Goal: Navigation & Orientation: Find specific page/section

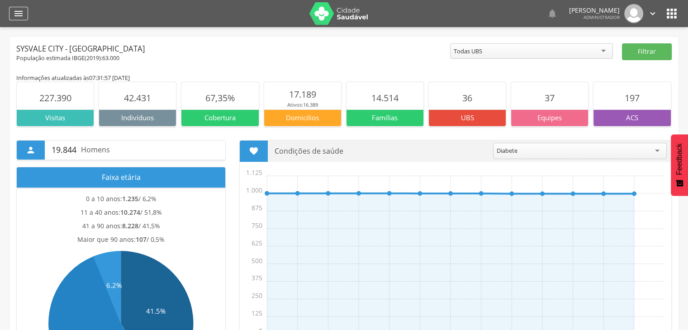
click at [16, 12] on icon "" at bounding box center [18, 13] width 11 height 11
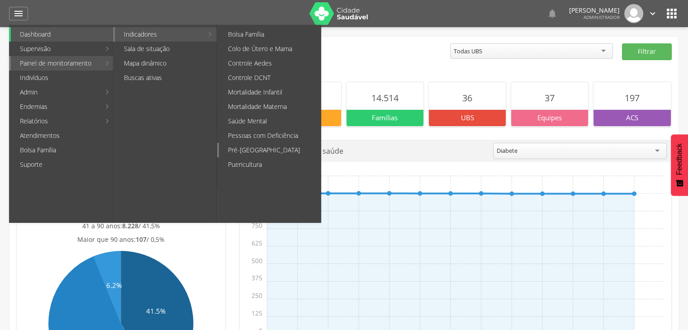
click at [268, 149] on link "Pré-[GEOGRAPHIC_DATA]" at bounding box center [270, 150] width 102 height 14
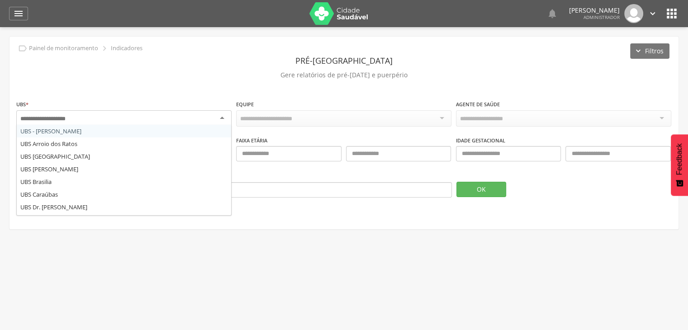
click at [167, 114] on div at bounding box center [123, 118] width 215 height 16
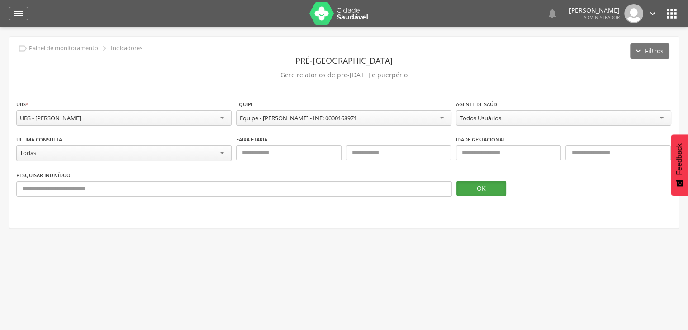
click at [490, 192] on button "OK" at bounding box center [481, 188] width 50 height 15
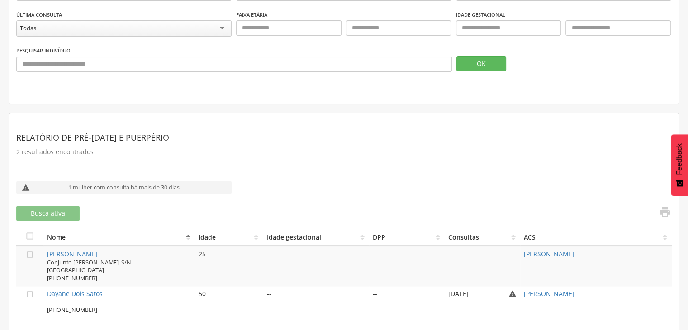
scroll to position [126, 0]
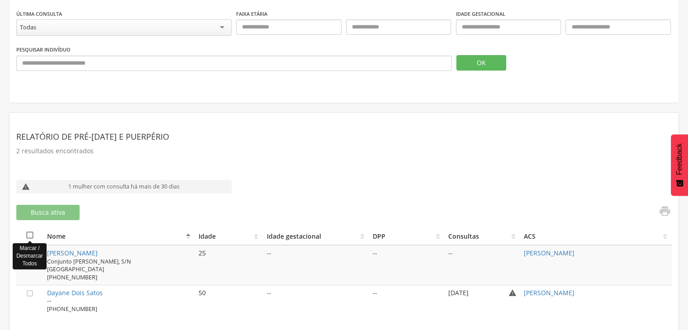
click at [27, 231] on icon "" at bounding box center [29, 235] width 9 height 9
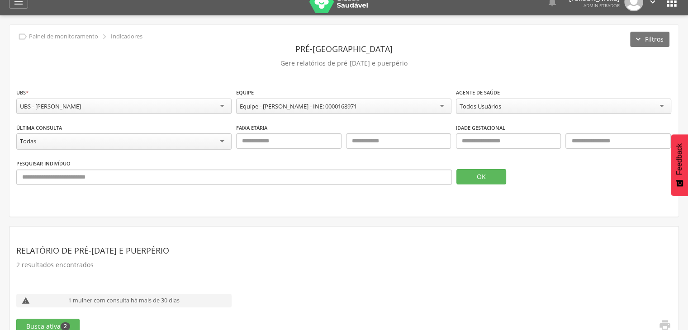
scroll to position [0, 0]
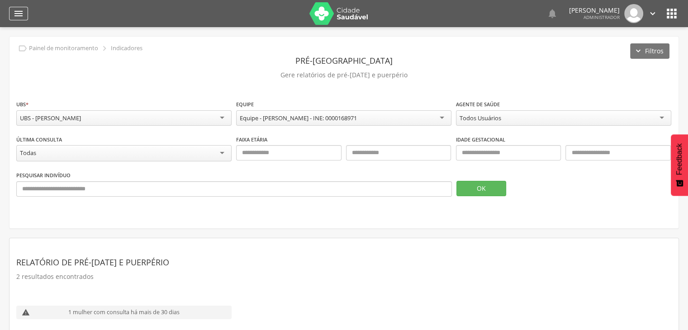
click at [20, 10] on icon "" at bounding box center [18, 13] width 11 height 11
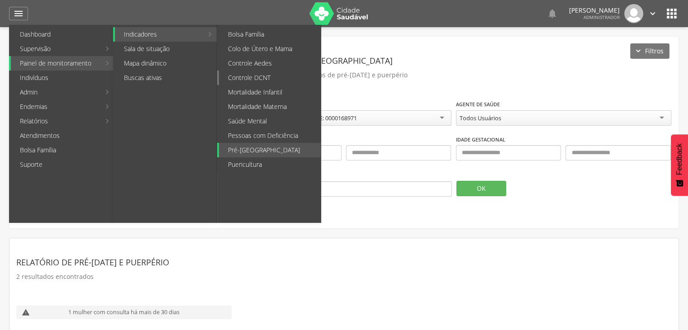
click at [286, 76] on link "Controle DCNT" at bounding box center [270, 78] width 102 height 14
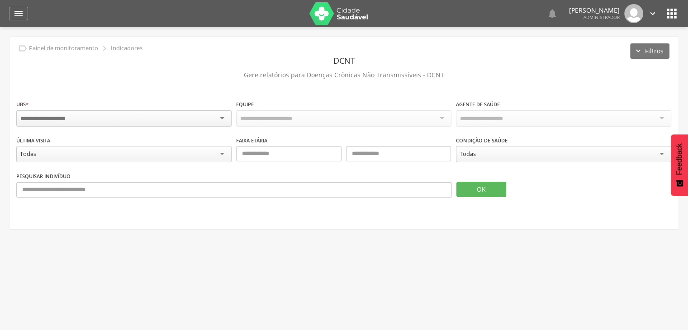
click at [98, 126] on div "UBS * Campo obrigatório" at bounding box center [123, 114] width 215 height 29
click at [90, 117] on div at bounding box center [123, 118] width 215 height 16
drag, startPoint x: 91, startPoint y: 133, endPoint x: 235, endPoint y: 167, distance: 148.0
click at [469, 190] on button "OK" at bounding box center [481, 188] width 50 height 15
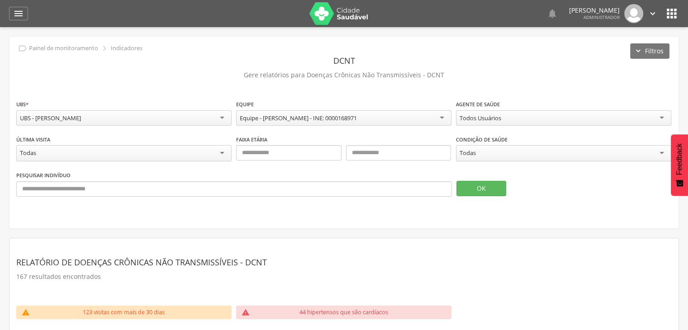
click at [491, 115] on div "Todos Usuários" at bounding box center [481, 118] width 42 height 8
type input "*****"
click at [476, 194] on button "OK" at bounding box center [481, 188] width 50 height 15
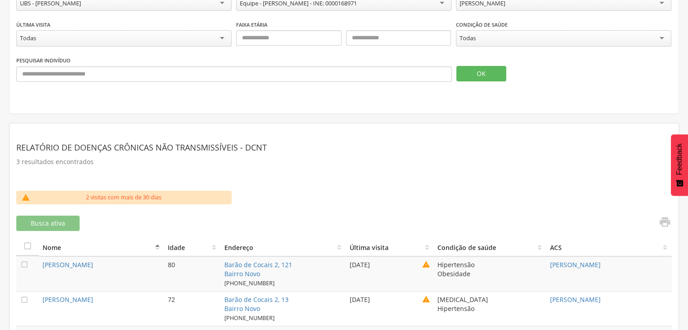
scroll to position [150, 0]
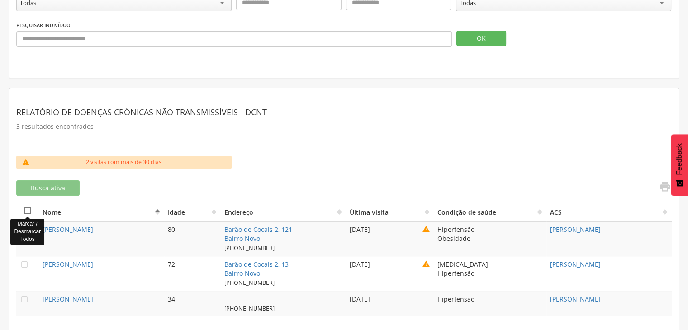
click at [30, 209] on icon "" at bounding box center [27, 210] width 9 height 9
click at [36, 187] on button "Busca ativa 3" at bounding box center [47, 187] width 63 height 15
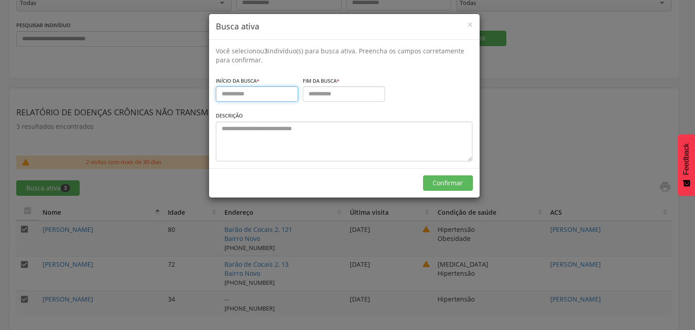
click at [277, 98] on input "text" at bounding box center [257, 93] width 82 height 15
type input "**********"
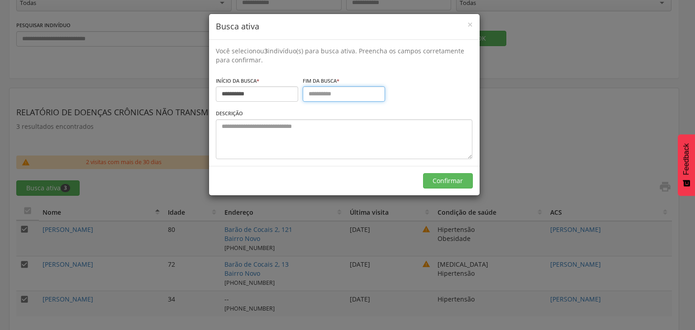
click at [324, 93] on input "text" at bounding box center [344, 93] width 82 height 15
type input "**********"
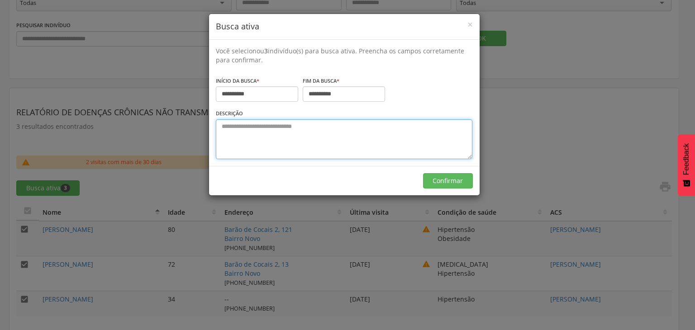
click at [249, 127] on textarea at bounding box center [344, 139] width 256 height 40
type textarea "**********"
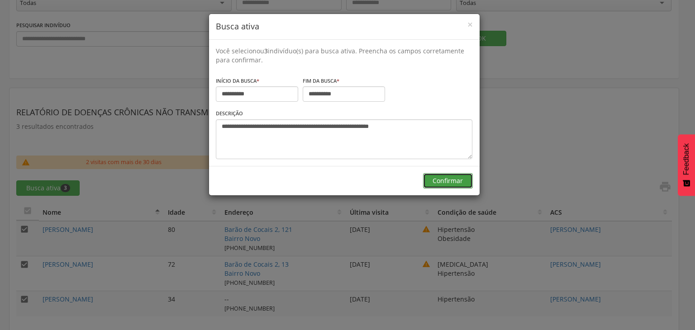
click at [454, 181] on button "Confirmar" at bounding box center [448, 180] width 50 height 15
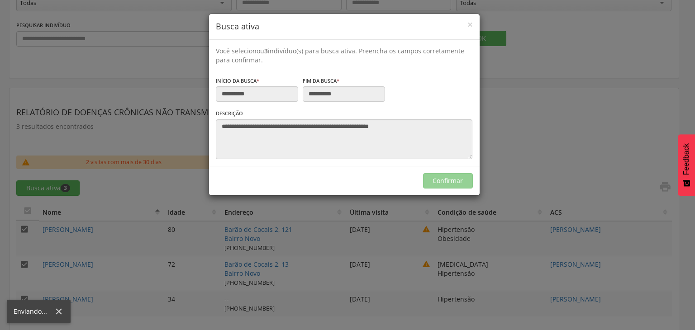
type input "**********"
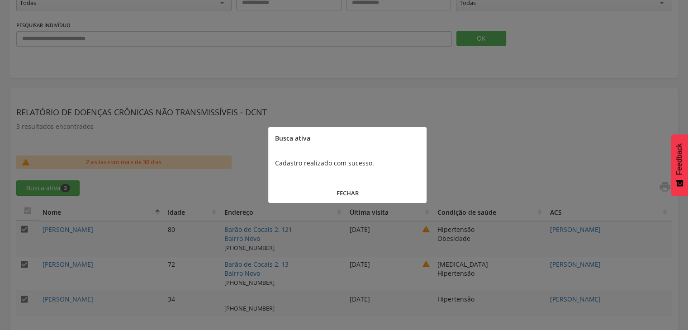
click at [332, 197] on button "FECHAR" at bounding box center [347, 193] width 158 height 19
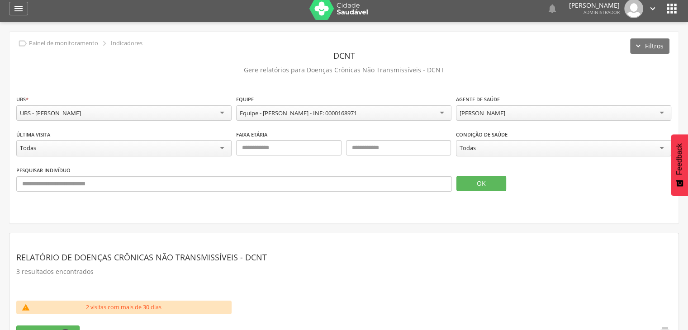
scroll to position [0, 0]
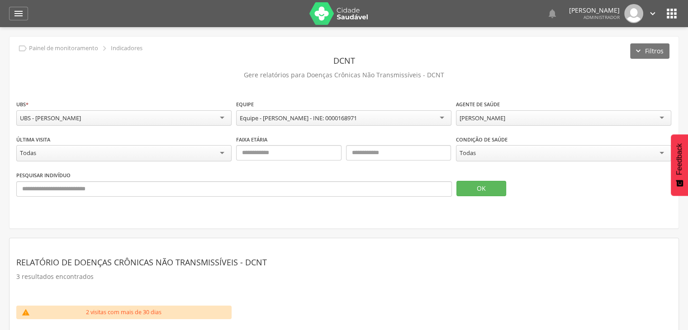
click at [674, 19] on icon "" at bounding box center [671, 13] width 14 height 14
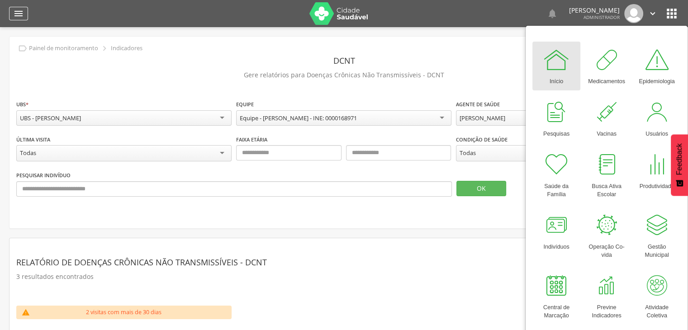
click at [21, 15] on icon "" at bounding box center [18, 13] width 11 height 11
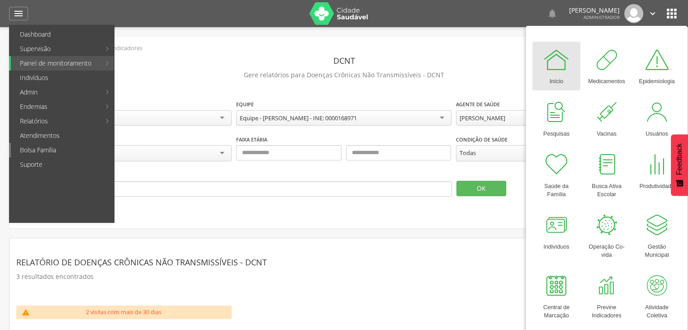
click at [51, 151] on link "Bolsa Família" at bounding box center [62, 150] width 103 height 14
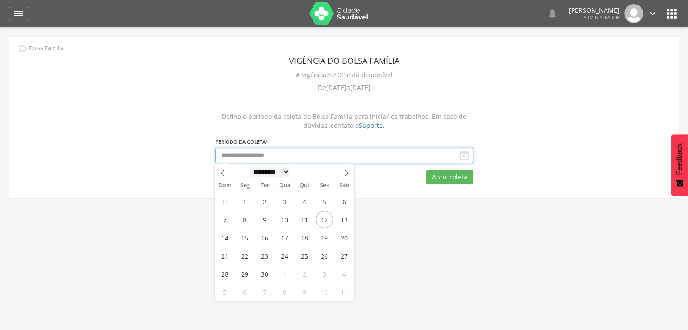
click at [250, 162] on body " Dashboard Supervisão Produtividade Mapa da cidade Mapa de cobertura Ranking A…" at bounding box center [344, 165] width 688 height 330
click at [246, 204] on span "1" at bounding box center [245, 202] width 18 height 18
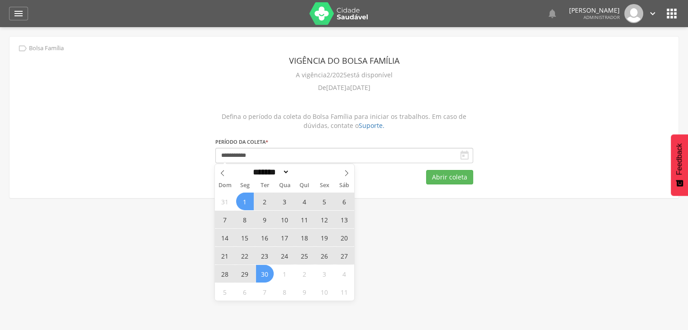
click at [269, 281] on span "30" at bounding box center [265, 274] width 18 height 18
type input "**********"
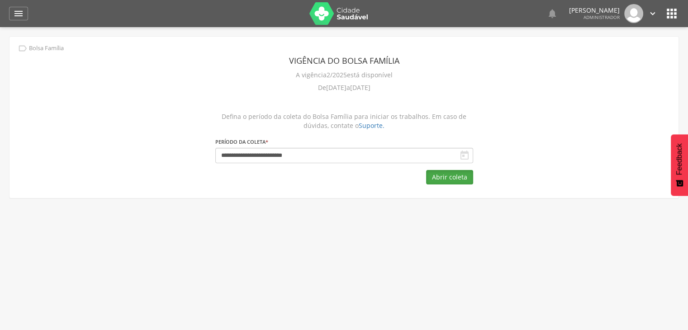
click at [437, 176] on button "Abrir coleta" at bounding box center [449, 177] width 47 height 14
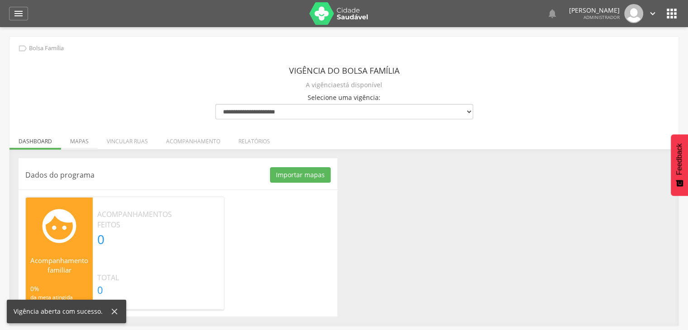
click at [79, 148] on li "Mapas" at bounding box center [79, 138] width 37 height 21
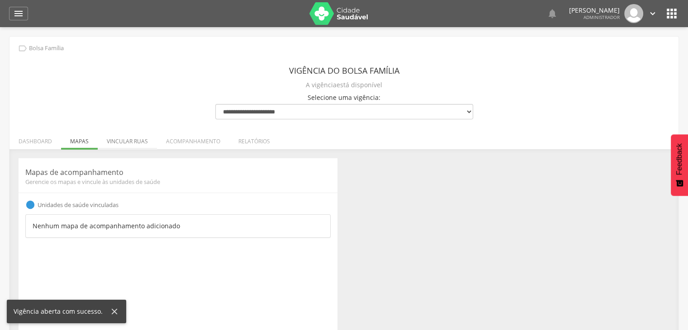
click at [119, 142] on li "Vincular ruas" at bounding box center [127, 138] width 59 height 21
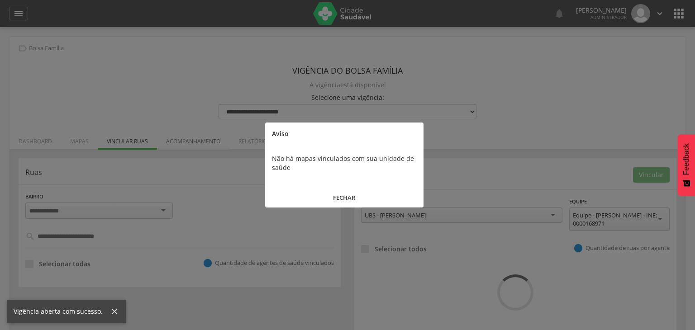
click at [167, 142] on div at bounding box center [347, 165] width 695 height 330
click at [351, 199] on button "FECHAR" at bounding box center [344, 197] width 158 height 19
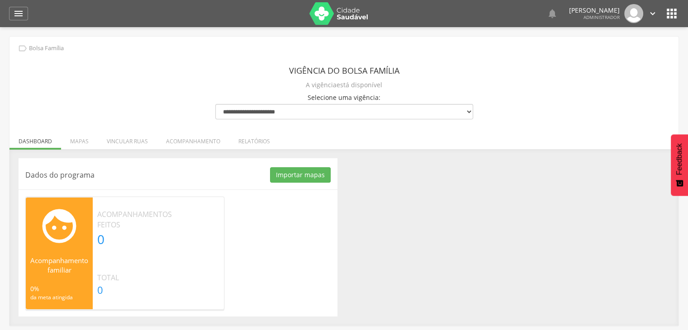
click at [190, 140] on li "Acompanhamento" at bounding box center [193, 138] width 72 height 21
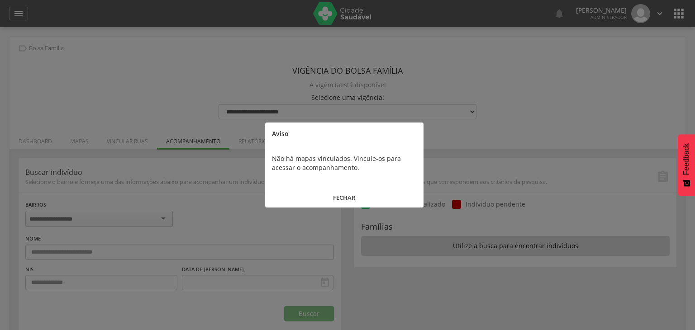
click at [338, 198] on button "FECHAR" at bounding box center [344, 197] width 158 height 19
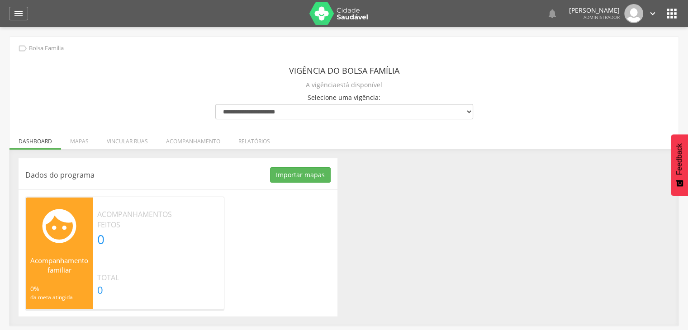
click at [327, 5] on img at bounding box center [338, 13] width 59 height 23
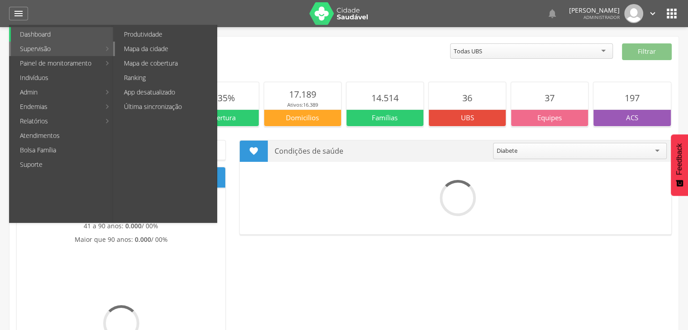
click at [159, 53] on link "Mapa da cidade" at bounding box center [166, 49] width 102 height 14
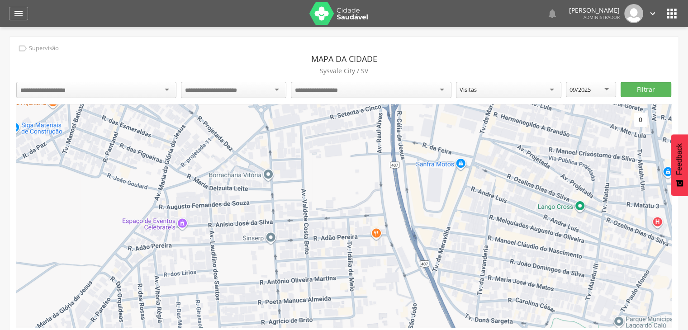
click at [130, 98] on div at bounding box center [96, 91] width 160 height 19
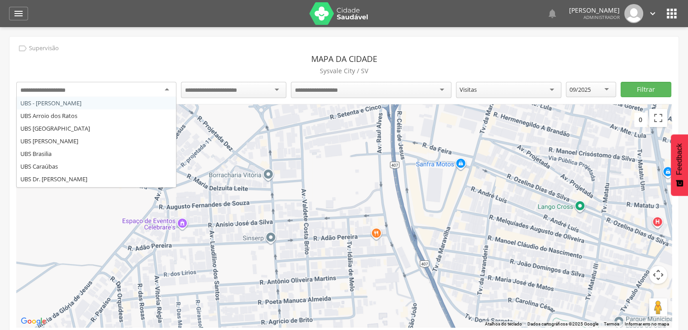
click at [123, 89] on div at bounding box center [96, 90] width 160 height 16
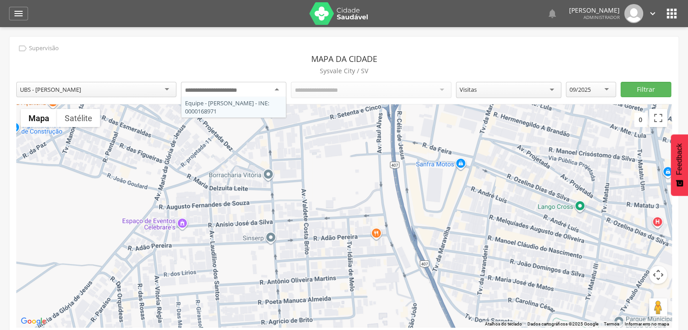
click at [232, 91] on input "select-one" at bounding box center [218, 90] width 67 height 8
drag, startPoint x: 223, startPoint y: 104, endPoint x: 415, endPoint y: 91, distance: 193.1
click at [408, 89] on div at bounding box center [371, 90] width 160 height 16
click at [458, 66] on p "Sysvale City / SV" at bounding box center [343, 71] width 655 height 13
click at [439, 88] on div at bounding box center [371, 90] width 160 height 16
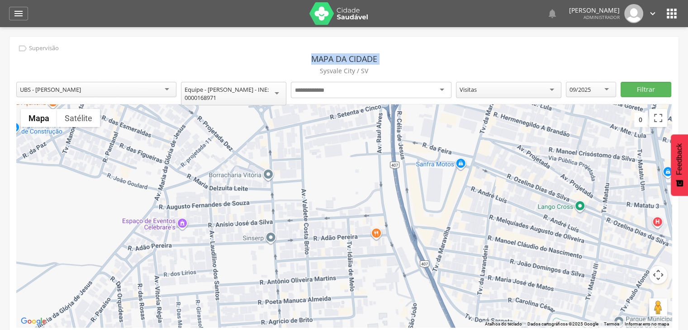
click at [245, 64] on section "Mapa da cidade Sysvale City / SV" at bounding box center [343, 65] width 655 height 24
click at [349, 83] on div at bounding box center [371, 90] width 160 height 16
drag, startPoint x: 228, startPoint y: 69, endPoint x: 208, endPoint y: 74, distance: 20.5
click at [227, 69] on p "Sysvale City / SV" at bounding box center [343, 71] width 655 height 13
click at [347, 98] on div at bounding box center [371, 91] width 160 height 19
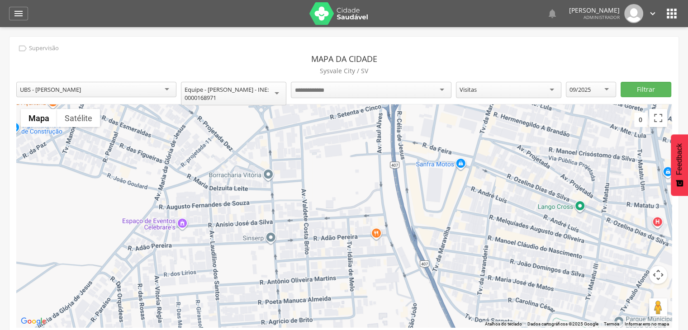
click at [342, 88] on div at bounding box center [371, 90] width 160 height 16
click at [448, 91] on div at bounding box center [371, 90] width 160 height 16
click at [120, 85] on div "UBS - [PERSON_NAME]" at bounding box center [96, 89] width 160 height 15
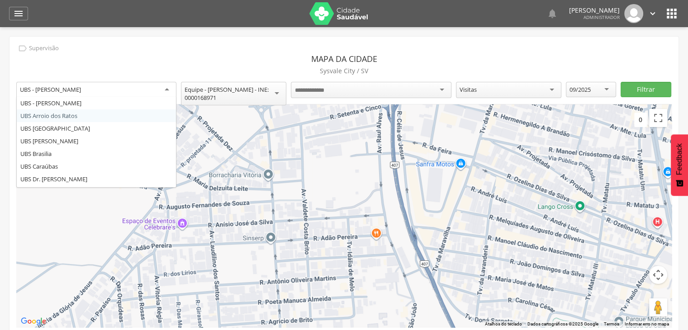
drag, startPoint x: 145, startPoint y: 116, endPoint x: 139, endPoint y: 105, distance: 12.1
click at [134, 91] on div "UBS Arroio dos Ratos" at bounding box center [96, 90] width 160 height 16
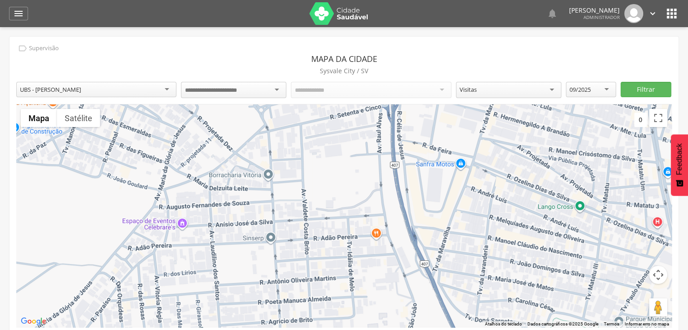
click at [244, 86] on input "select-one" at bounding box center [218, 90] width 67 height 8
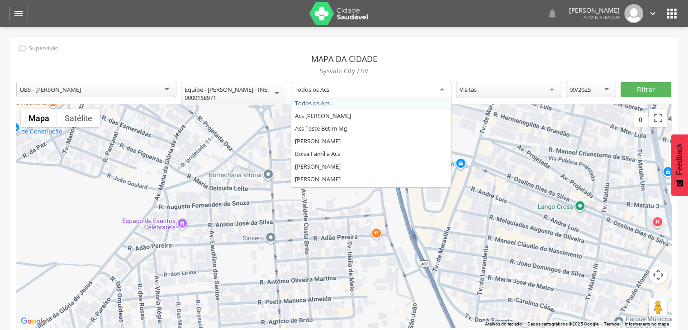
click at [323, 88] on div "Todos os Acs" at bounding box center [311, 89] width 35 height 8
click at [323, 105] on div "**********" at bounding box center [343, 189] width 669 height 304
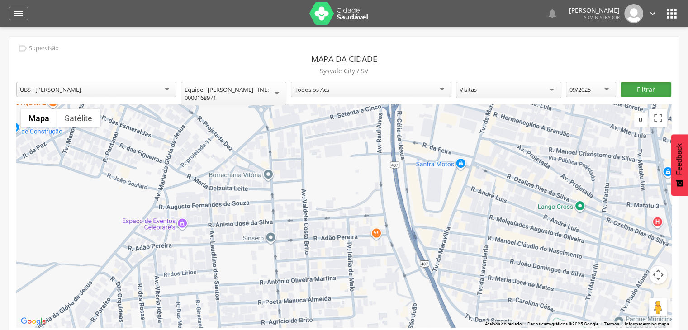
click at [638, 89] on button "Filtrar" at bounding box center [646, 89] width 50 height 15
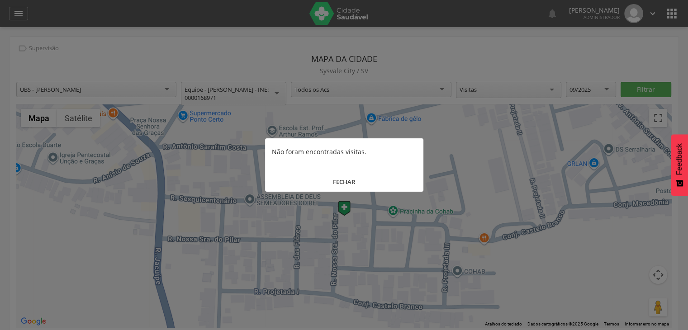
click at [342, 182] on button "FECHAR" at bounding box center [344, 181] width 158 height 19
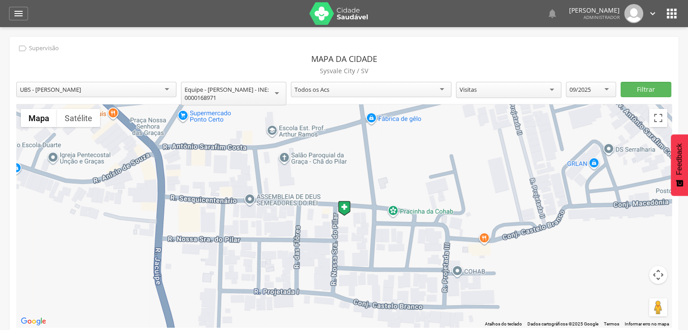
click at [588, 92] on div "09/2025" at bounding box center [579, 89] width 21 height 8
drag, startPoint x: 581, startPoint y: 167, endPoint x: 627, endPoint y: 128, distance: 60.1
click at [640, 90] on button "Filtrar" at bounding box center [646, 89] width 50 height 15
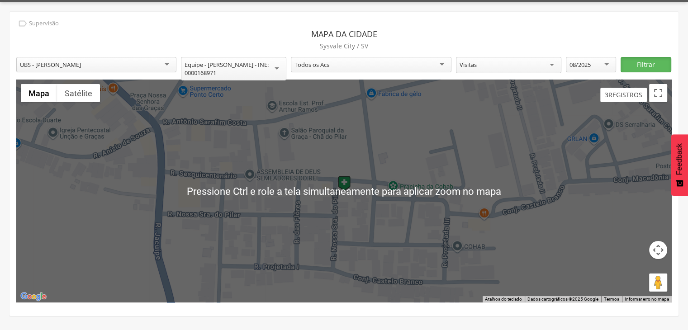
scroll to position [0, 0]
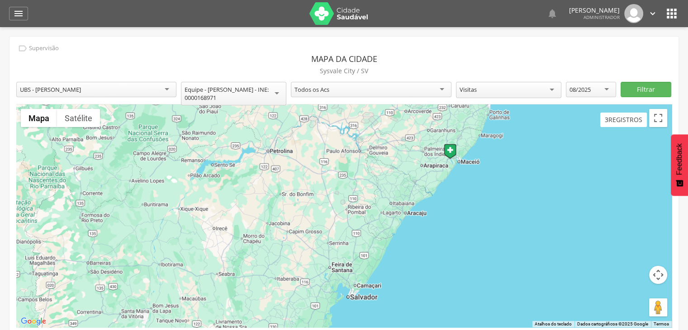
drag, startPoint x: 343, startPoint y: 275, endPoint x: 398, endPoint y: 210, distance: 84.4
click at [398, 210] on div at bounding box center [343, 215] width 655 height 223
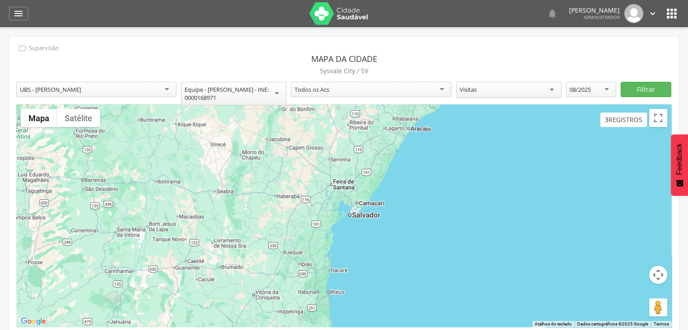
drag, startPoint x: 394, startPoint y: 288, endPoint x: 353, endPoint y: 249, distance: 57.3
click at [353, 248] on div at bounding box center [343, 215] width 655 height 223
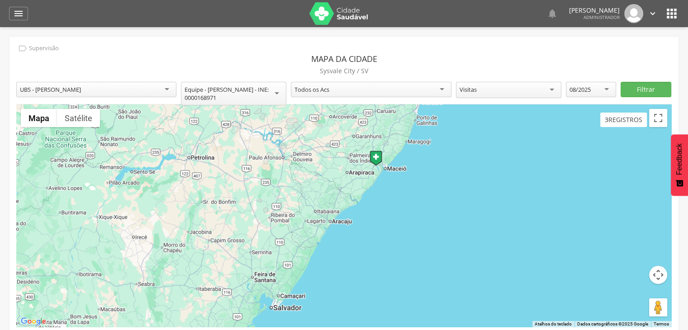
drag, startPoint x: 427, startPoint y: 179, endPoint x: 425, endPoint y: 212, distance: 33.5
click at [425, 212] on div at bounding box center [343, 215] width 655 height 223
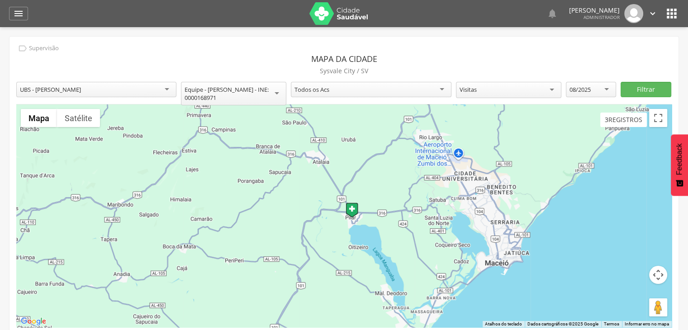
drag, startPoint x: 416, startPoint y: 272, endPoint x: 414, endPoint y: 209, distance: 62.5
click at [413, 210] on div at bounding box center [343, 215] width 655 height 223
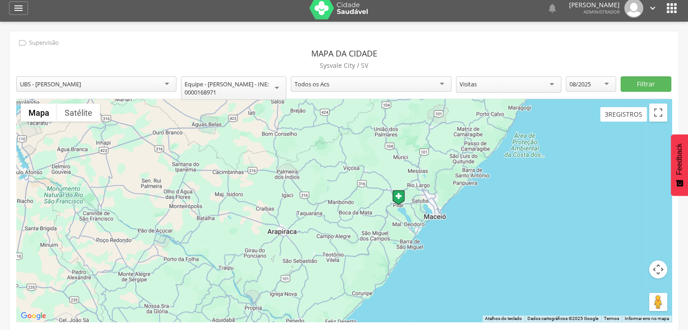
scroll to position [6, 0]
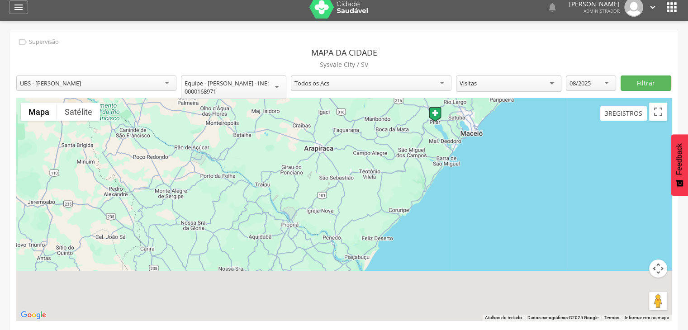
drag, startPoint x: 362, startPoint y: 266, endPoint x: 389, endPoint y: 220, distance: 53.1
click at [414, 151] on div at bounding box center [343, 209] width 655 height 223
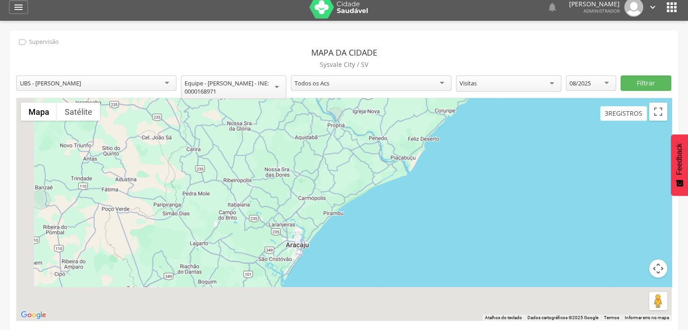
drag, startPoint x: 386, startPoint y: 223, endPoint x: 385, endPoint y: 205, distance: 17.6
click at [443, 146] on div at bounding box center [343, 209] width 655 height 223
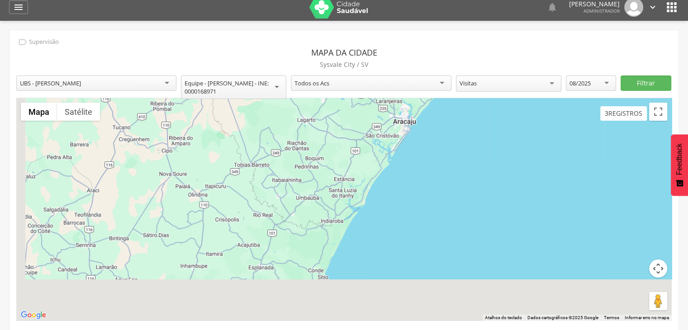
drag, startPoint x: 388, startPoint y: 207, endPoint x: 420, endPoint y: 137, distance: 77.1
click at [430, 133] on div at bounding box center [343, 209] width 655 height 223
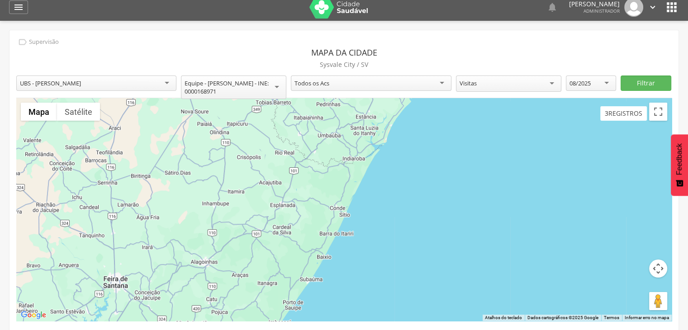
drag, startPoint x: 408, startPoint y: 178, endPoint x: 429, endPoint y: 129, distance: 52.9
click at [430, 122] on div at bounding box center [343, 209] width 655 height 223
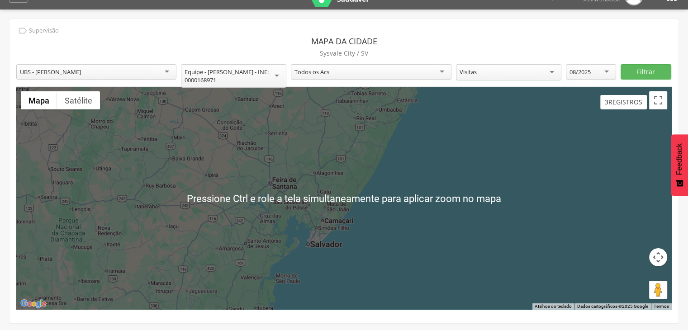
scroll to position [19, 0]
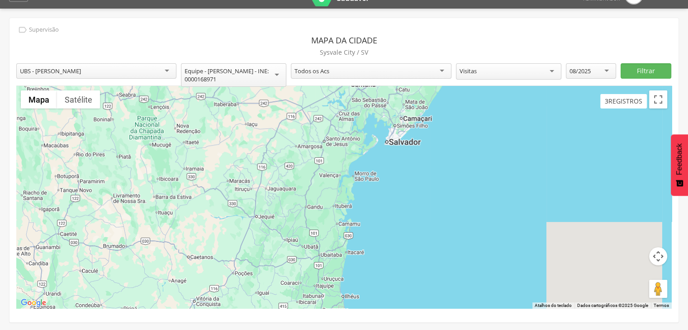
drag, startPoint x: 338, startPoint y: 246, endPoint x: 413, endPoint y: 145, distance: 125.5
click at [414, 143] on div at bounding box center [343, 197] width 655 height 223
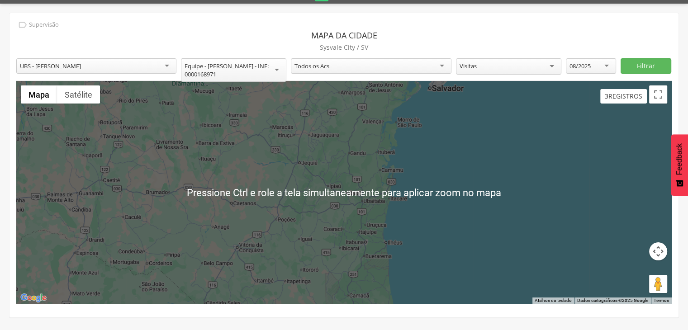
scroll to position [27, 0]
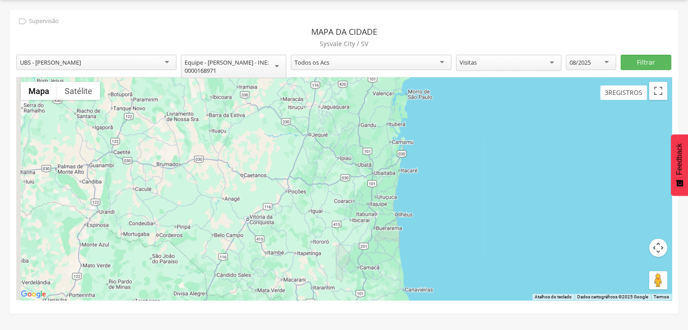
drag, startPoint x: 389, startPoint y: 246, endPoint x: 410, endPoint y: 140, distance: 107.8
click at [410, 140] on div at bounding box center [343, 188] width 655 height 223
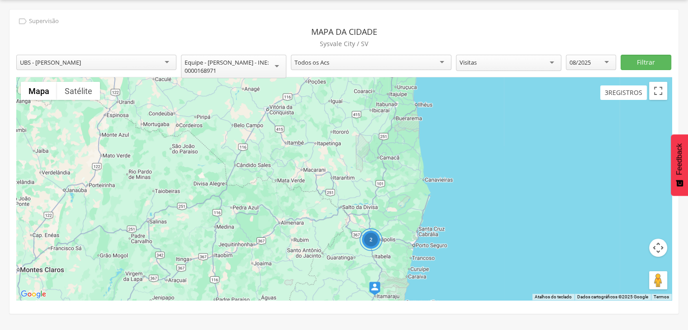
drag, startPoint x: 404, startPoint y: 235, endPoint x: 394, endPoint y: 159, distance: 76.3
click at [392, 153] on div "2" at bounding box center [343, 188] width 655 height 223
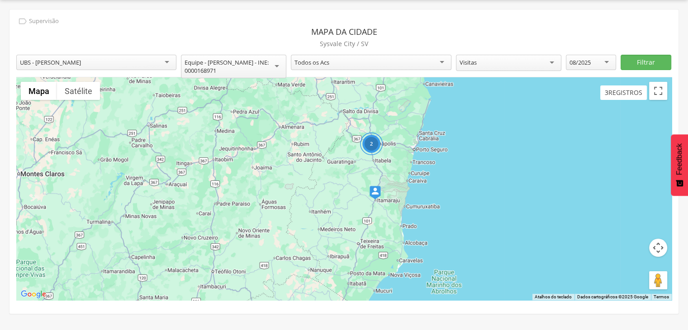
drag, startPoint x: 378, startPoint y: 136, endPoint x: 386, endPoint y: 182, distance: 46.4
click at [408, 222] on div "2" at bounding box center [343, 188] width 655 height 223
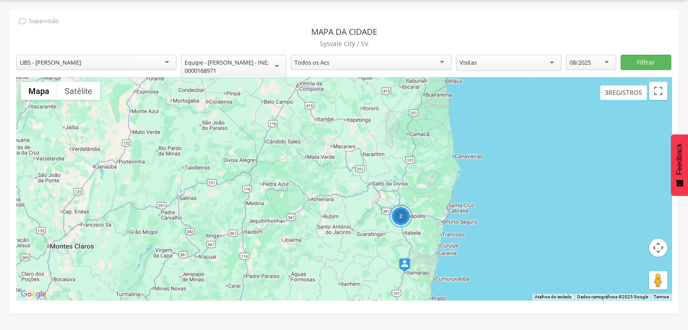
drag, startPoint x: 390, startPoint y: 165, endPoint x: 389, endPoint y: 170, distance: 5.2
click at [389, 171] on div "2" at bounding box center [343, 188] width 655 height 223
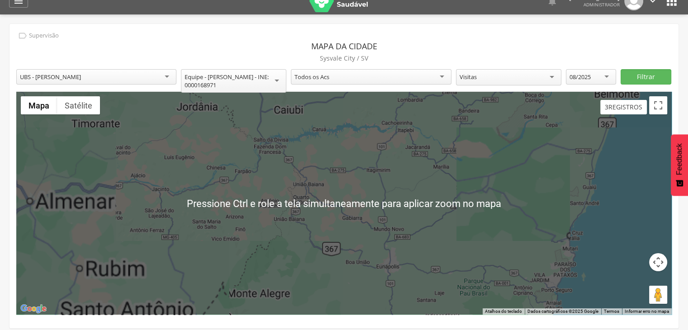
scroll to position [0, 0]
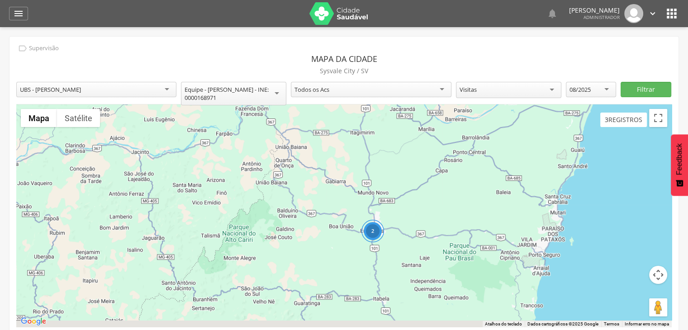
drag, startPoint x: 401, startPoint y: 216, endPoint x: 382, endPoint y: 183, distance: 38.1
click at [384, 162] on div "2" at bounding box center [343, 215] width 655 height 223
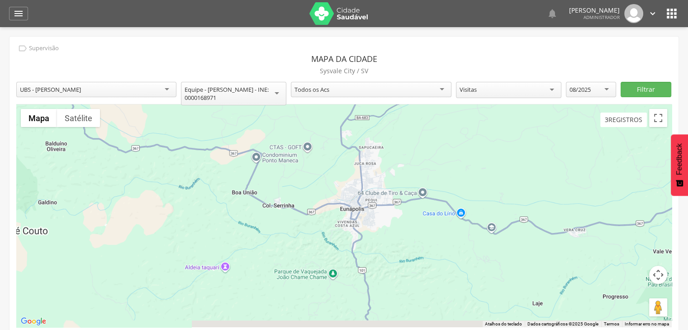
drag, startPoint x: 366, startPoint y: 231, endPoint x: 403, endPoint y: 150, distance: 89.7
click at [403, 149] on div at bounding box center [343, 215] width 655 height 223
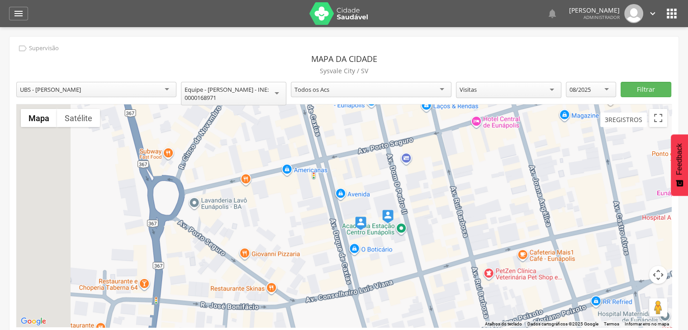
drag, startPoint x: 378, startPoint y: 207, endPoint x: 403, endPoint y: 182, distance: 35.8
click at [407, 181] on div at bounding box center [343, 215] width 655 height 223
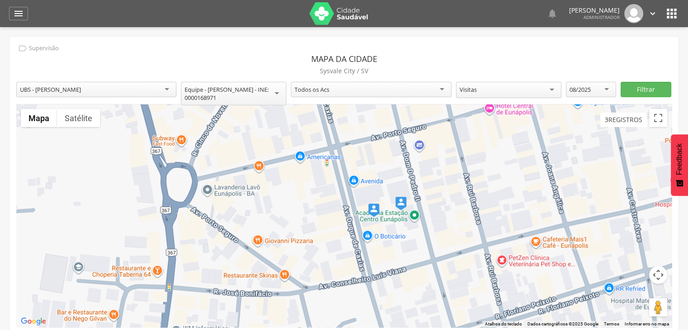
click at [373, 211] on img at bounding box center [373, 211] width 11 height 14
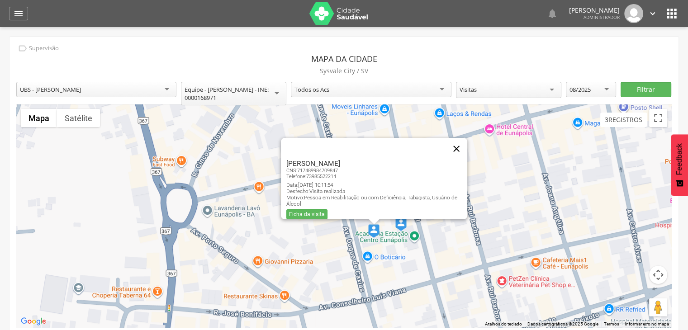
click at [460, 141] on button "Fechar" at bounding box center [457, 149] width 22 height 22
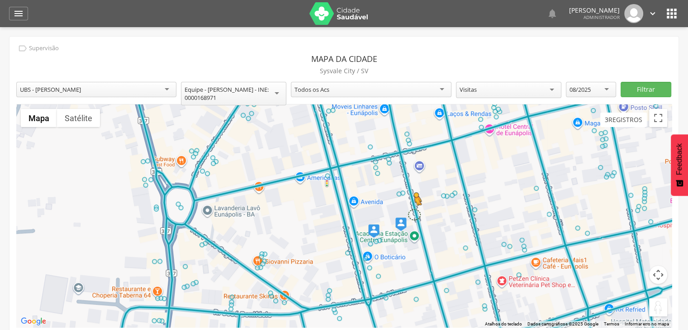
drag, startPoint x: 658, startPoint y: 308, endPoint x: 412, endPoint y: 215, distance: 263.4
click at [412, 215] on div "Pressione as teclas Alt + Enter para ativar o recurso de arrastar com o teclado…" at bounding box center [343, 215] width 655 height 223
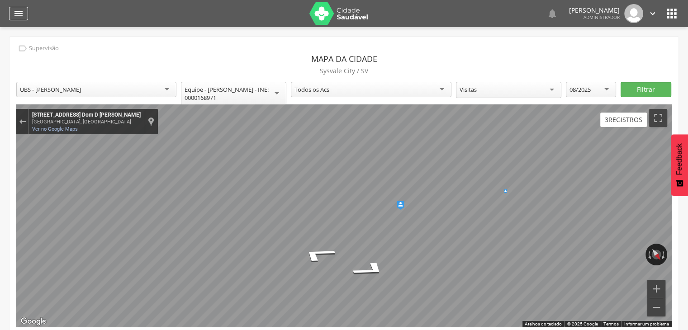
click at [20, 14] on icon "" at bounding box center [18, 13] width 11 height 11
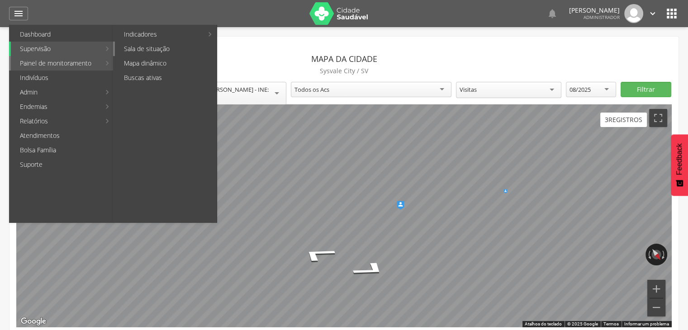
click at [161, 52] on link "Sala de situação" at bounding box center [166, 49] width 102 height 14
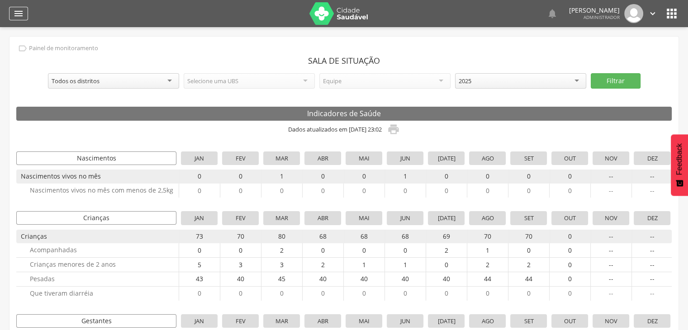
click at [11, 11] on div "" at bounding box center [18, 14] width 19 height 14
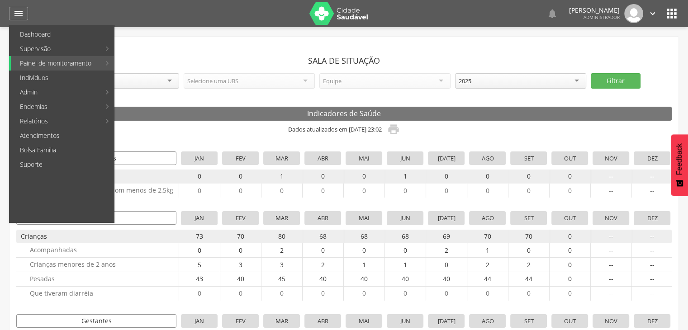
click at [340, 19] on img at bounding box center [338, 13] width 59 height 23
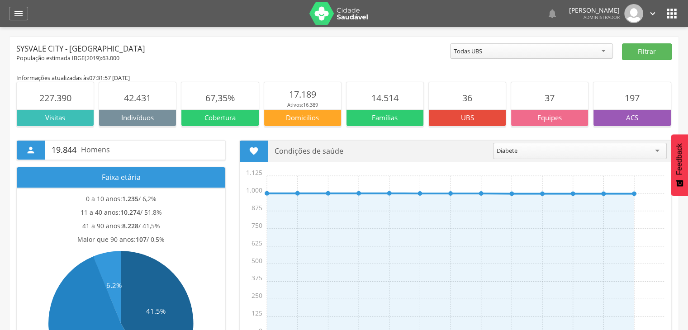
click at [670, 13] on icon "" at bounding box center [671, 13] width 14 height 14
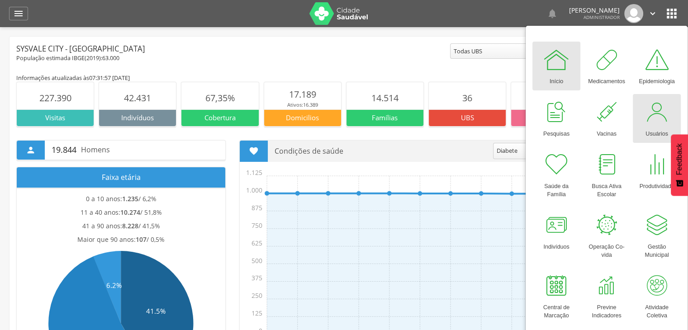
click at [653, 112] on div at bounding box center [656, 112] width 27 height 27
